Goal: Find specific page/section: Find specific page/section

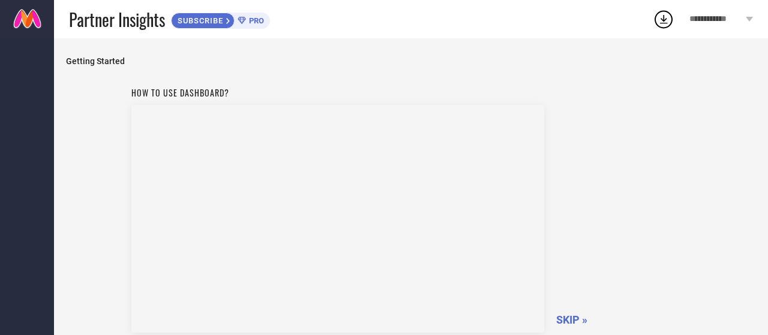
click at [291, 59] on span "Getting Started" at bounding box center [411, 61] width 690 height 10
click at [571, 322] on span "SKIP »" at bounding box center [571, 320] width 31 height 13
